Goal: Navigation & Orientation: Find specific page/section

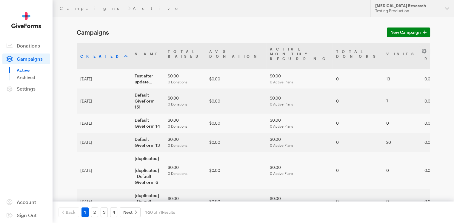
click at [26, 58] on span "Campaigns" at bounding box center [30, 59] width 26 height 6
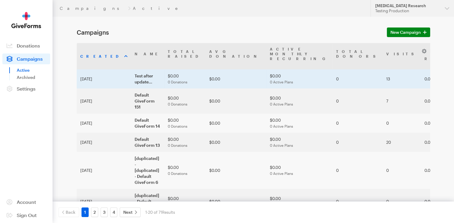
click at [131, 73] on td "Test after update..." at bounding box center [147, 78] width 33 height 19
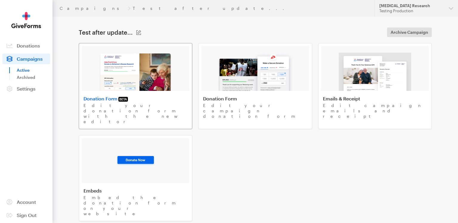
click at [158, 85] on img at bounding box center [135, 72] width 73 height 38
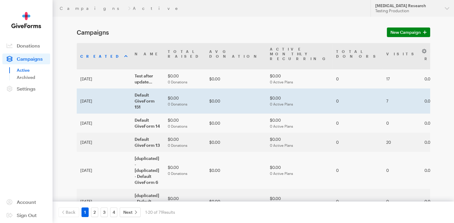
click at [131, 93] on td "Default GiveForm 151" at bounding box center [147, 100] width 33 height 25
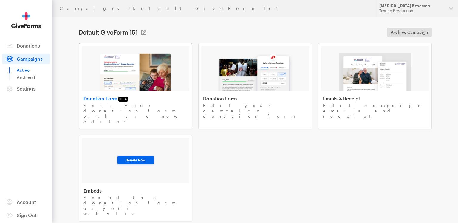
click at [173, 72] on div at bounding box center [136, 68] width 108 height 45
click at [35, 57] on span "Campaigns" at bounding box center [30, 59] width 26 height 6
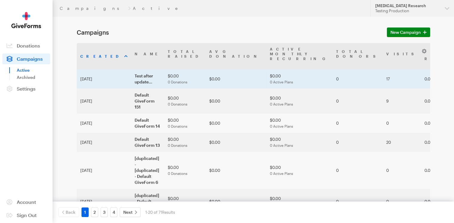
click at [131, 78] on td "Test after update..." at bounding box center [147, 78] width 33 height 19
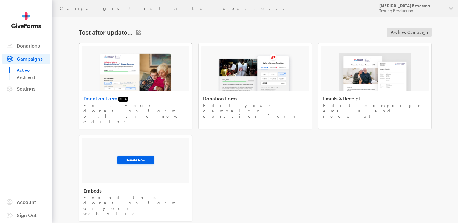
click at [154, 69] on img at bounding box center [135, 72] width 73 height 38
click at [27, 59] on span "Campaigns" at bounding box center [30, 59] width 26 height 6
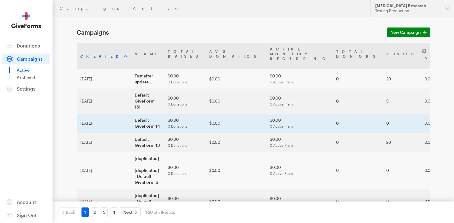
click at [131, 113] on td "Default GiveForm 14" at bounding box center [147, 122] width 33 height 19
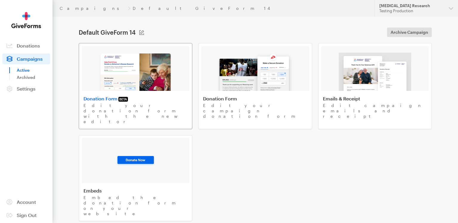
click at [157, 53] on img at bounding box center [135, 72] width 73 height 38
